Goal: Task Accomplishment & Management: Use online tool/utility

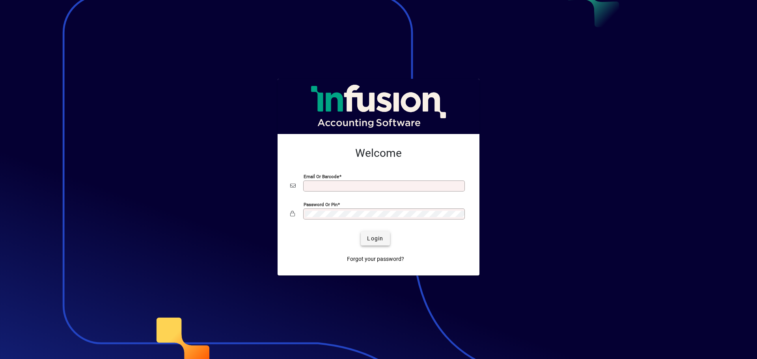
type input "**********"
drag, startPoint x: 378, startPoint y: 239, endPoint x: 343, endPoint y: 182, distance: 67.4
click at [378, 239] on span "Login" at bounding box center [375, 239] width 16 height 8
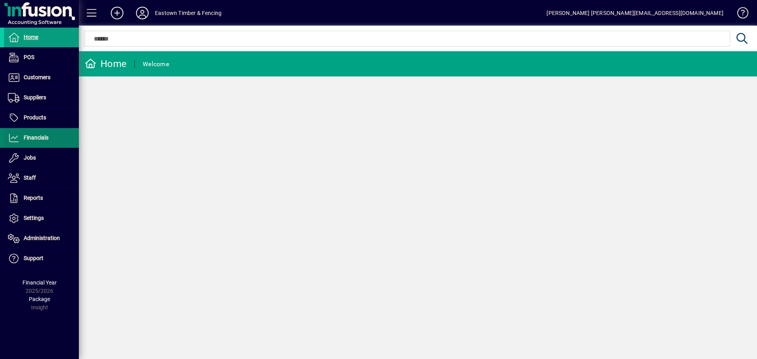
click at [33, 136] on span "Financials" at bounding box center [36, 138] width 25 height 6
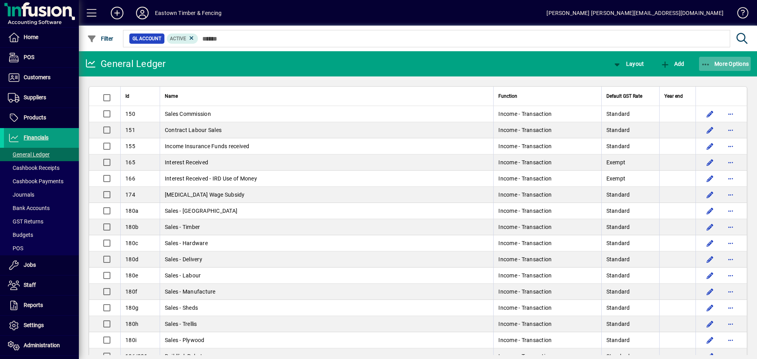
click at [703, 66] on icon "button" at bounding box center [706, 65] width 10 height 8
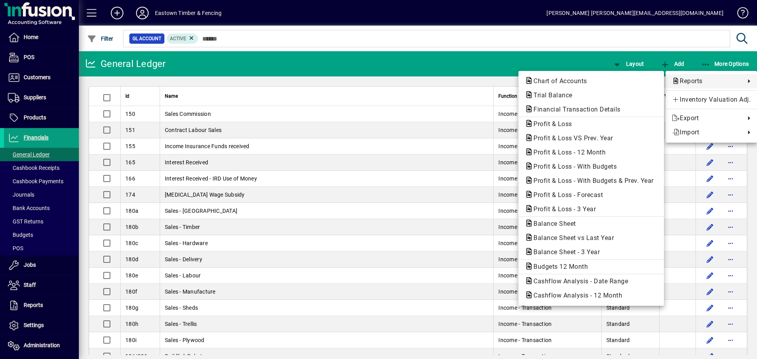
click at [703, 76] on link "Reports" at bounding box center [712, 81] width 92 height 14
click at [578, 150] on span "Profit & Loss - 12 Month" at bounding box center [567, 152] width 85 height 7
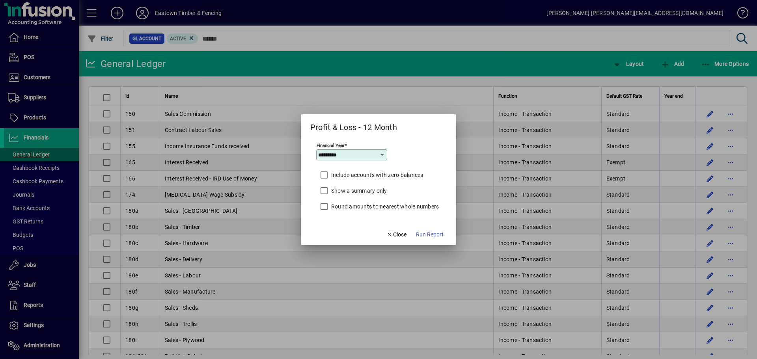
click at [384, 155] on icon at bounding box center [382, 155] width 6 height 6
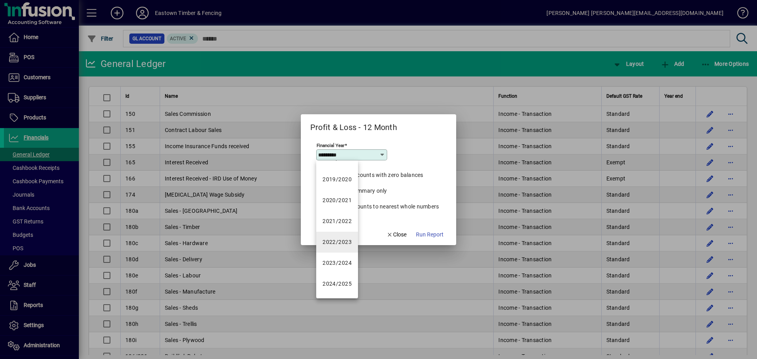
scroll to position [79, 0]
click at [345, 288] on mat-option "2024/2025" at bounding box center [337, 283] width 42 height 21
type input "*********"
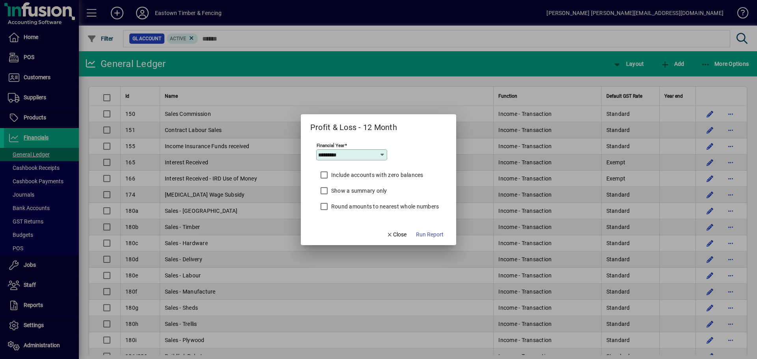
click at [402, 208] on label "Round amounts to nearest whole numbers" at bounding box center [385, 207] width 110 height 8
click at [430, 235] on span "Run Report" at bounding box center [430, 235] width 28 height 8
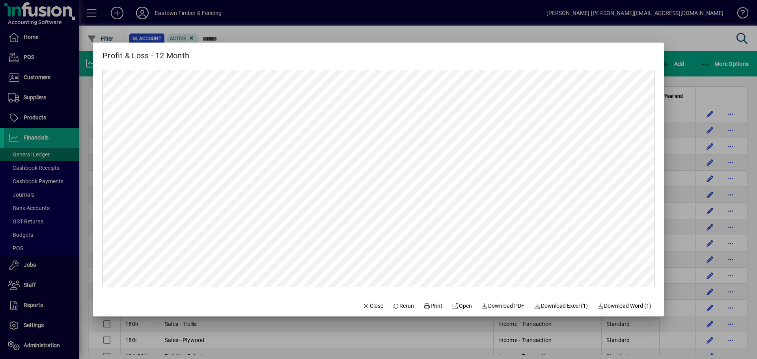
scroll to position [0, 0]
click at [566, 308] on span "Download Excel (1)" at bounding box center [561, 306] width 54 height 8
click at [363, 308] on span "Close" at bounding box center [373, 306] width 21 height 8
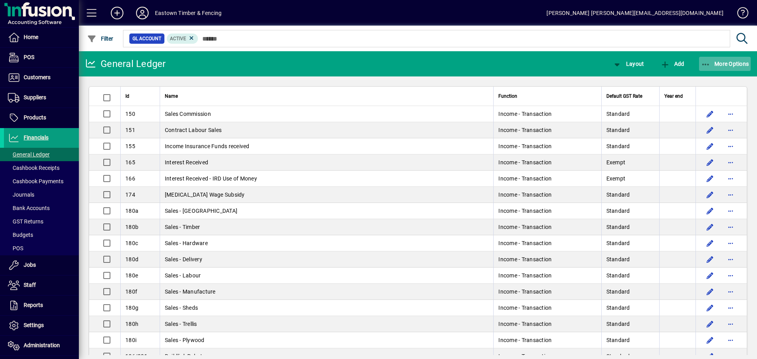
click at [700, 69] on span "button" at bounding box center [725, 63] width 52 height 19
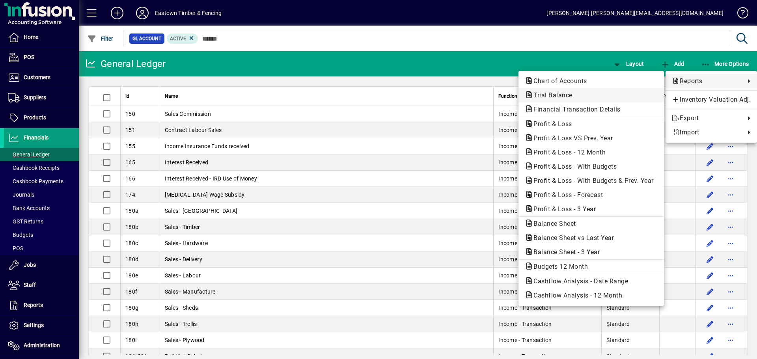
click at [541, 99] on span "Trial Balance" at bounding box center [591, 95] width 133 height 9
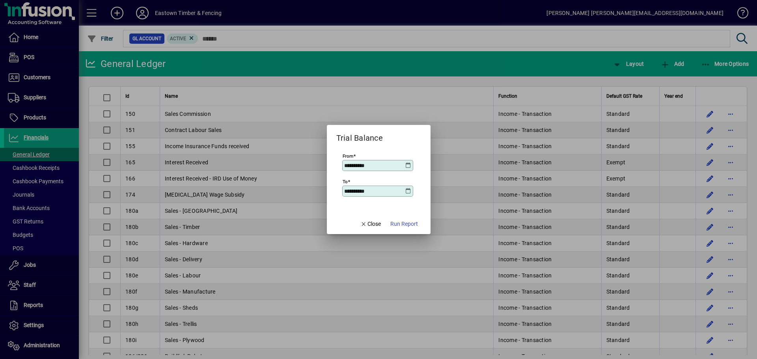
click at [409, 166] on icon at bounding box center [409, 166] width 6 height 6
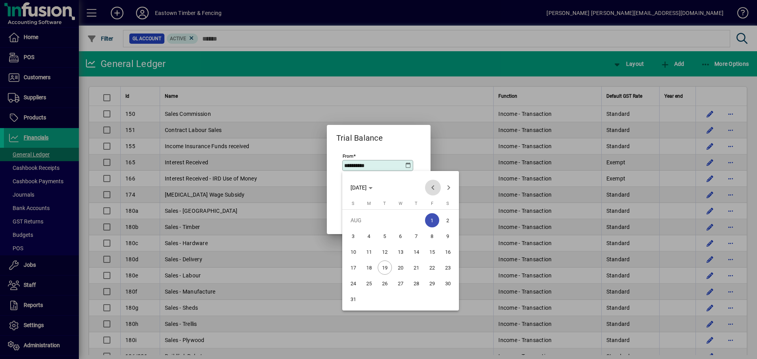
click at [438, 184] on span "Previous month" at bounding box center [433, 188] width 16 height 16
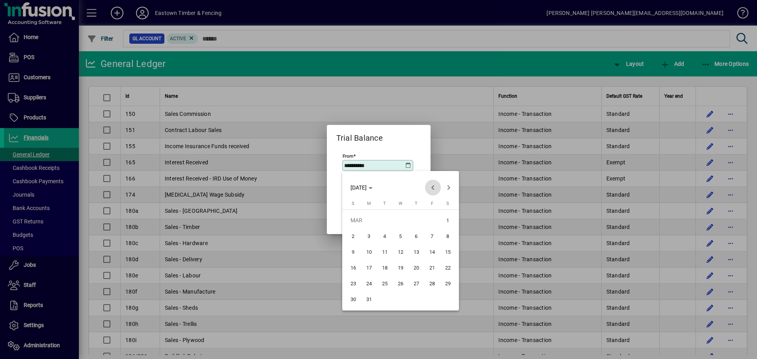
click at [438, 184] on span "Previous month" at bounding box center [433, 188] width 16 height 16
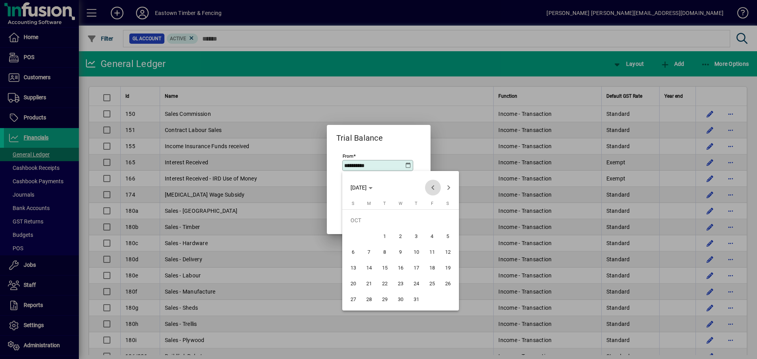
click at [438, 184] on span "Previous month" at bounding box center [433, 188] width 16 height 16
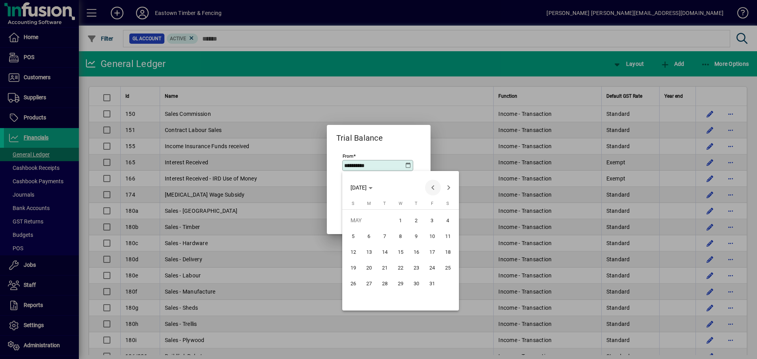
click at [438, 184] on span "Previous month" at bounding box center [433, 188] width 16 height 16
click at [375, 234] on span "1" at bounding box center [369, 236] width 14 height 14
type input "**********"
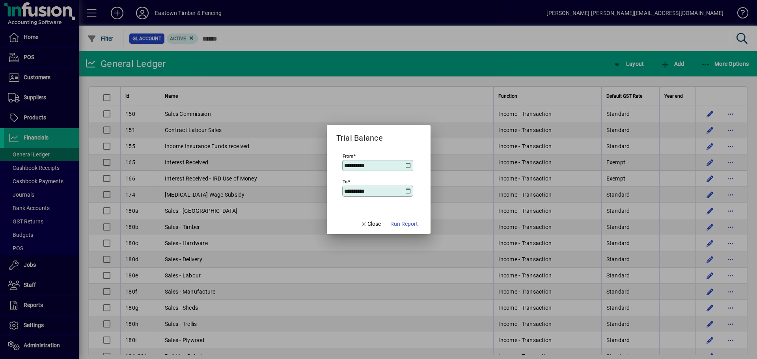
click at [405, 192] on input "**********" at bounding box center [374, 191] width 61 height 6
click at [408, 194] on icon at bounding box center [409, 191] width 6 height 6
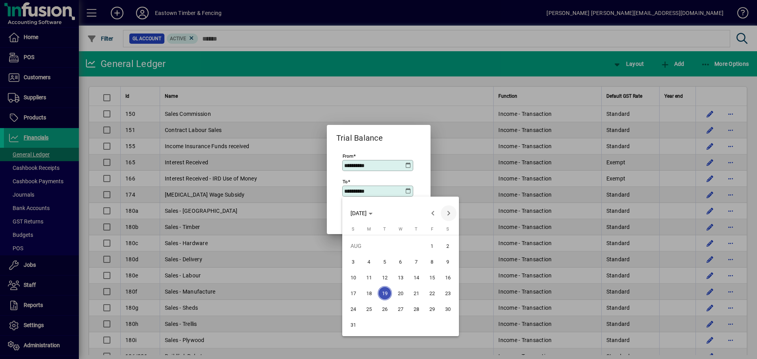
click at [445, 213] on span "Next month" at bounding box center [449, 214] width 16 height 16
click at [437, 213] on span "Previous month" at bounding box center [433, 214] width 16 height 16
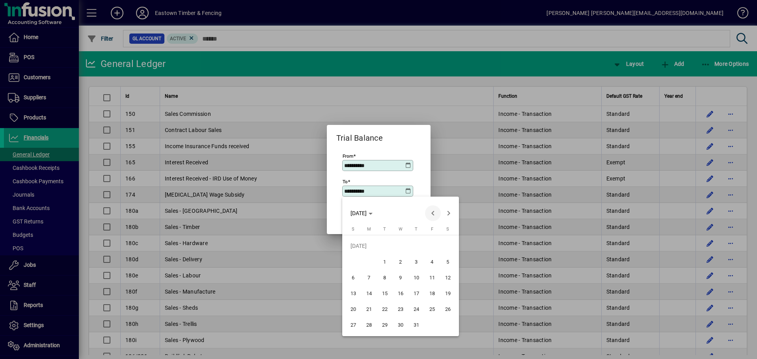
click at [437, 213] on span "Previous month" at bounding box center [433, 214] width 16 height 16
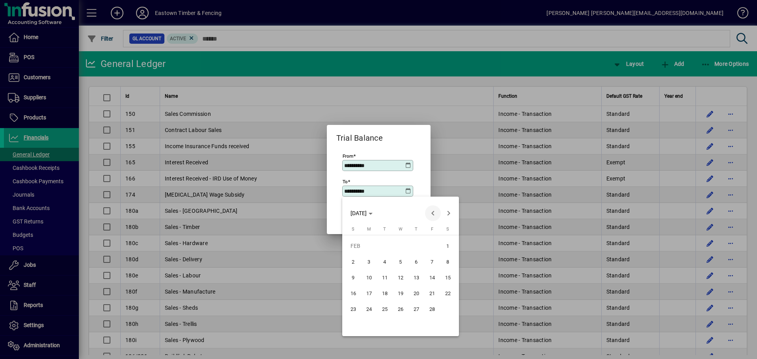
click at [437, 213] on span "Previous month" at bounding box center [433, 214] width 16 height 16
click at [445, 214] on span "Next month" at bounding box center [449, 214] width 16 height 16
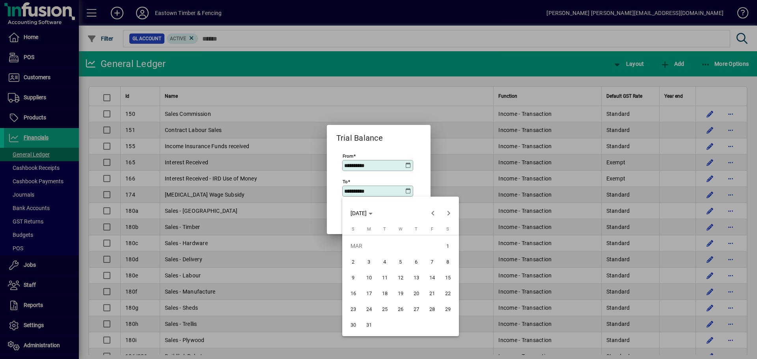
click at [372, 329] on span "31" at bounding box center [369, 325] width 14 height 14
type input "**********"
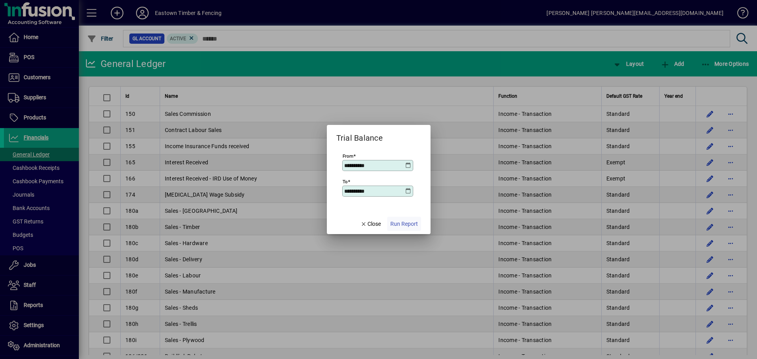
click at [396, 227] on span "Run Report" at bounding box center [405, 224] width 28 height 8
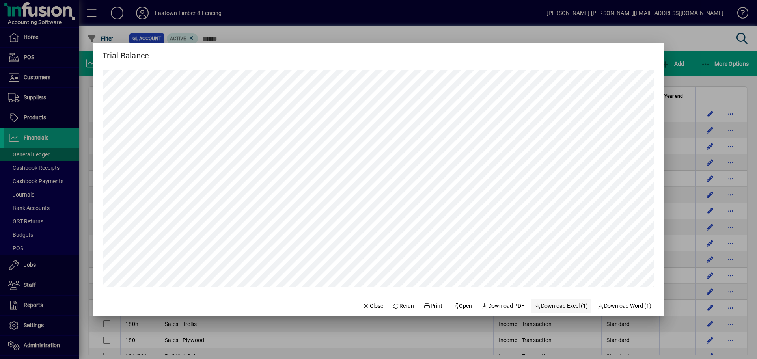
click at [541, 312] on span "button" at bounding box center [561, 306] width 60 height 19
